Goal: Understand process/instructions

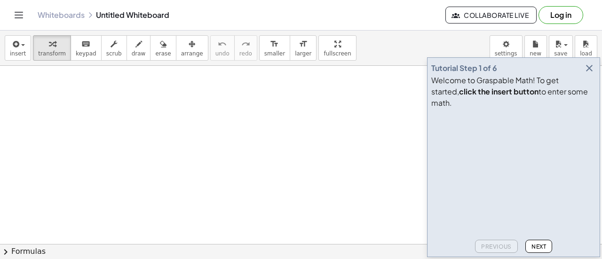
scroll to position [13, 0]
click at [19, 44] on span "button" at bounding box center [20, 45] width 2 height 7
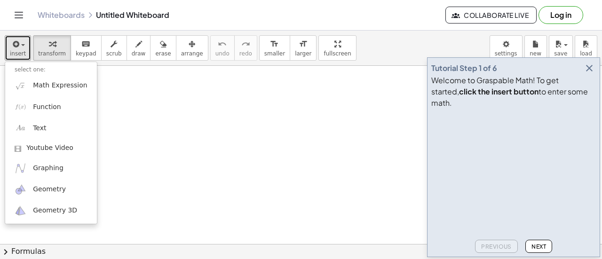
click at [139, 84] on div at bounding box center [301, 262] width 602 height 419
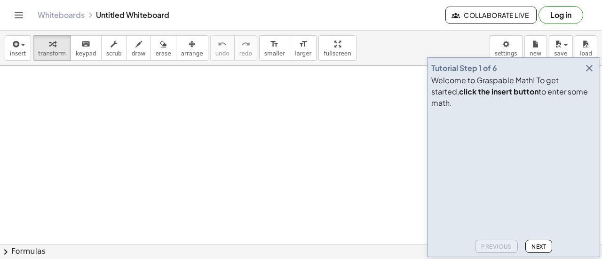
click at [590, 74] on icon "button" at bounding box center [589, 68] width 11 height 11
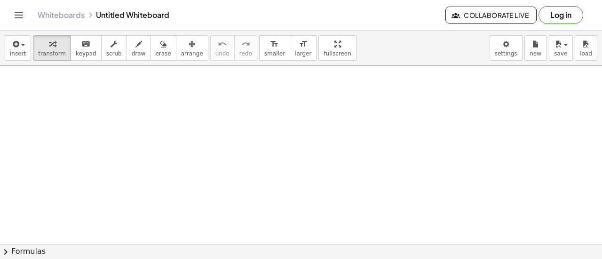
click at [29, 252] on button "chevron_right Formulas" at bounding box center [301, 251] width 602 height 15
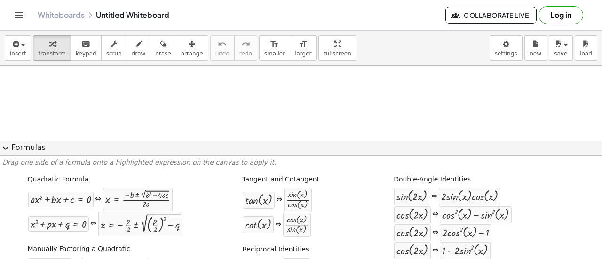
drag, startPoint x: 25, startPoint y: 156, endPoint x: 35, endPoint y: 150, distance: 11.6
click at [35, 150] on div "expand_more Formulas Drag one side of a formula onto a highlighted expression o…" at bounding box center [301, 200] width 602 height 119
click at [35, 150] on button "expand_more Formulas" at bounding box center [301, 148] width 602 height 15
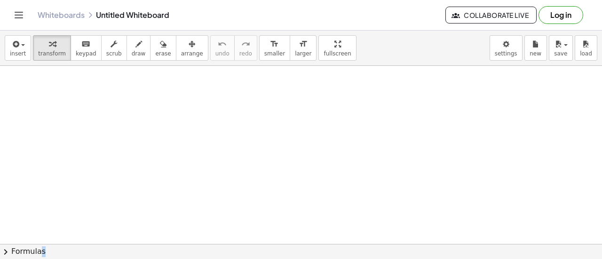
scroll to position [0, 0]
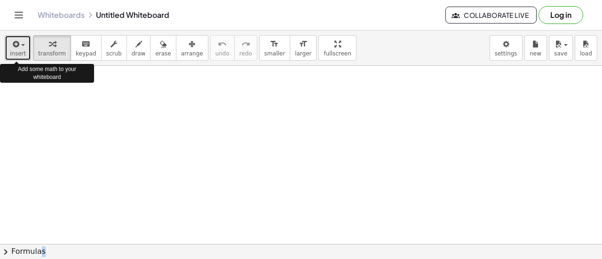
click at [21, 40] on div "button" at bounding box center [18, 43] width 16 height 11
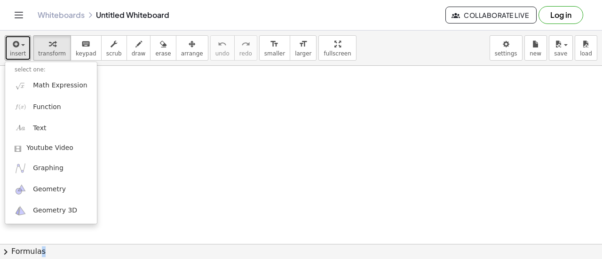
click at [142, 174] on div at bounding box center [301, 244] width 602 height 357
